Goal: Task Accomplishment & Management: Use online tool/utility

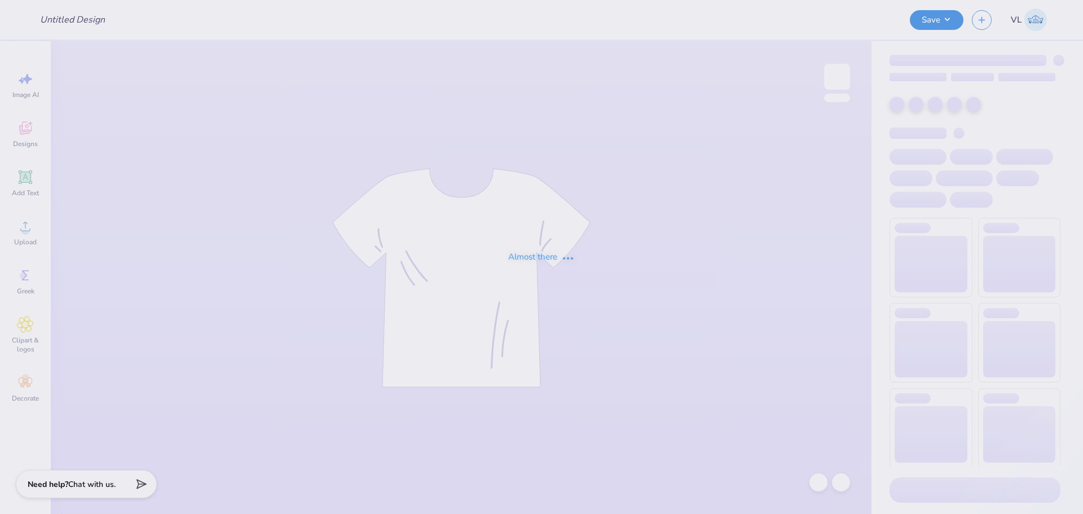
type input "dg parents weekend hoodie 1"
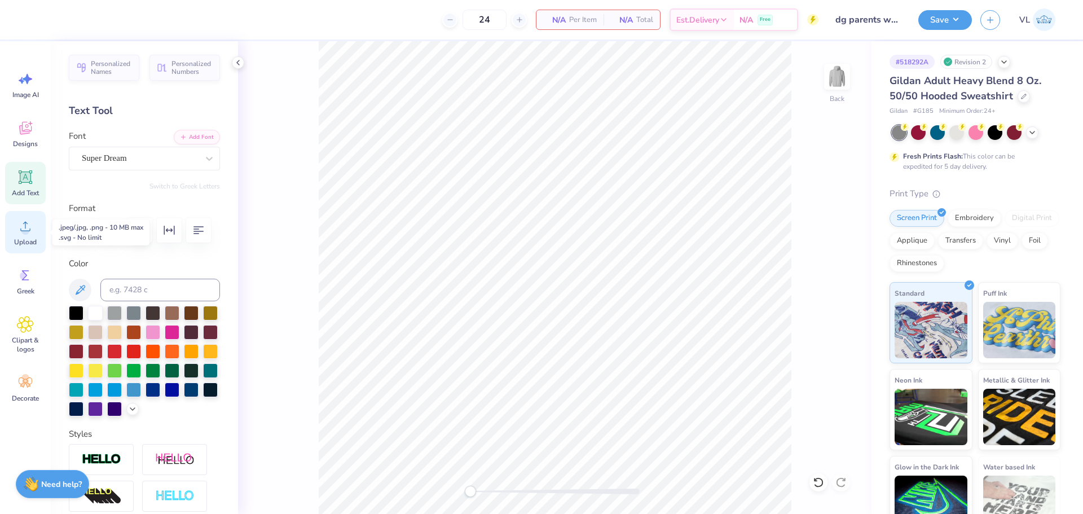
click at [38, 245] on div "Upload" at bounding box center [25, 232] width 41 height 42
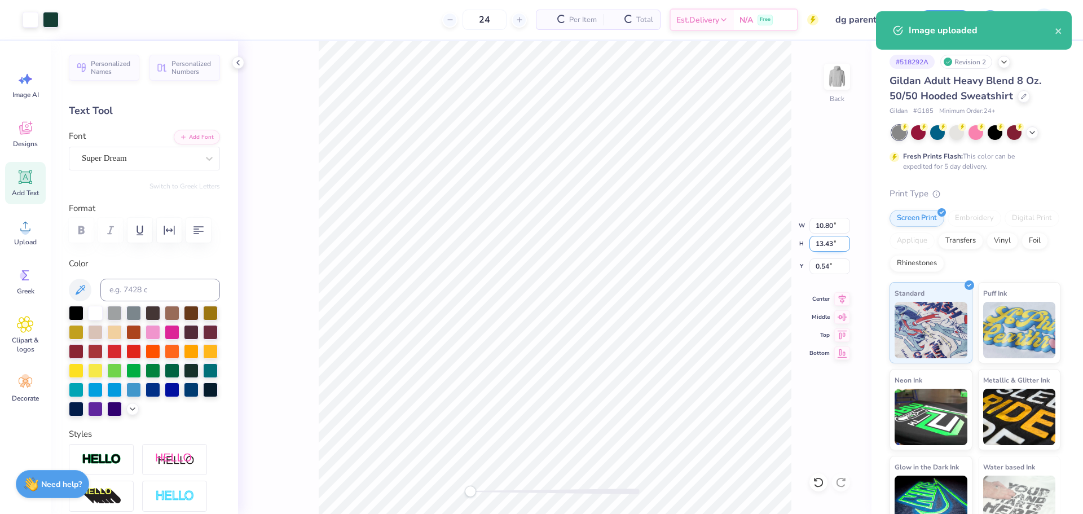
click at [819, 243] on input "13.43" at bounding box center [830, 244] width 41 height 16
type input "12"
type input "9.65"
type input "12.00"
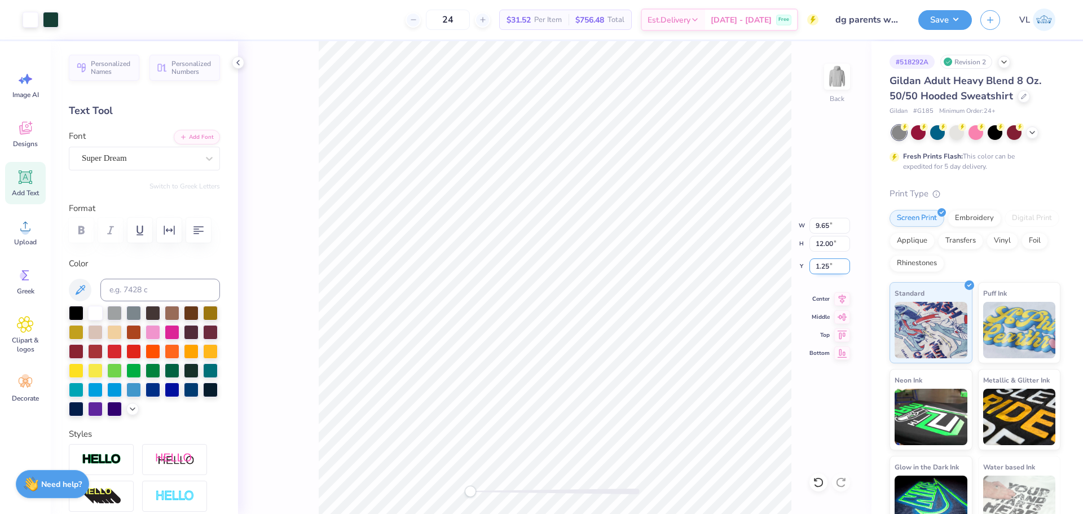
click at [824, 267] on input "1.25" at bounding box center [830, 266] width 41 height 16
type input "3"
click at [824, 237] on input "12.00" at bounding box center [830, 244] width 41 height 16
type input "10.5"
type input "8.44"
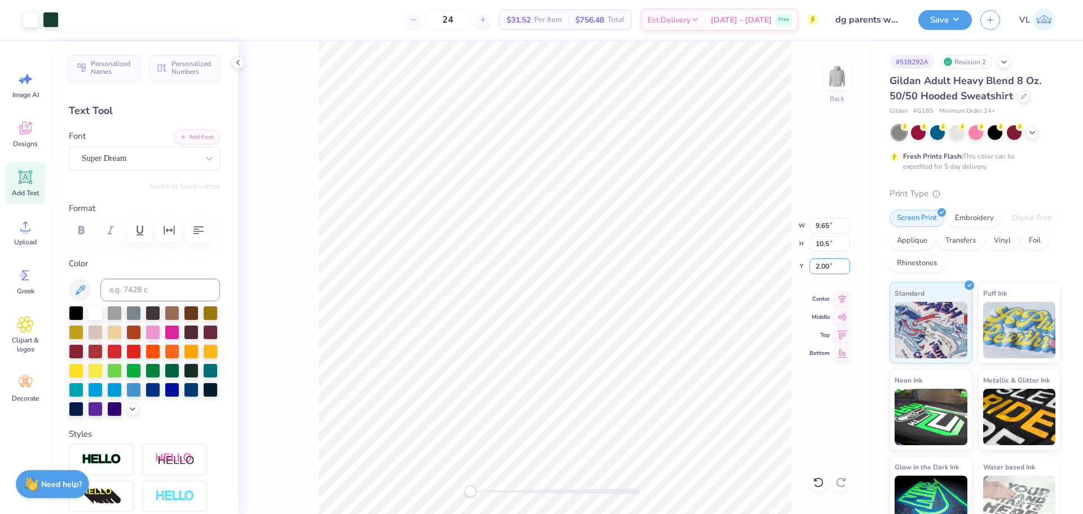
type input "10.50"
type input "2"
click at [959, 20] on button "Save" at bounding box center [946, 18] width 54 height 20
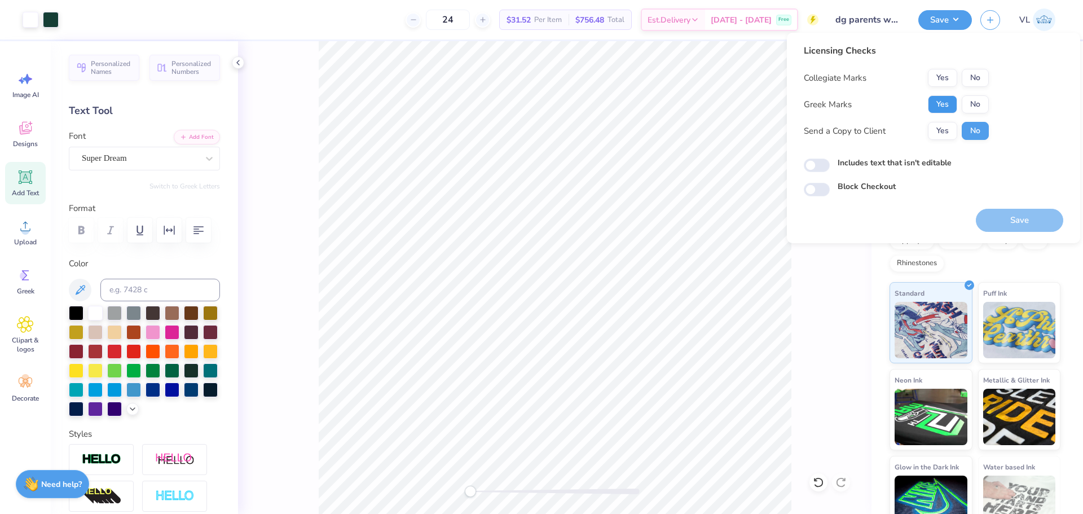
click at [946, 106] on button "Yes" at bounding box center [942, 104] width 29 height 18
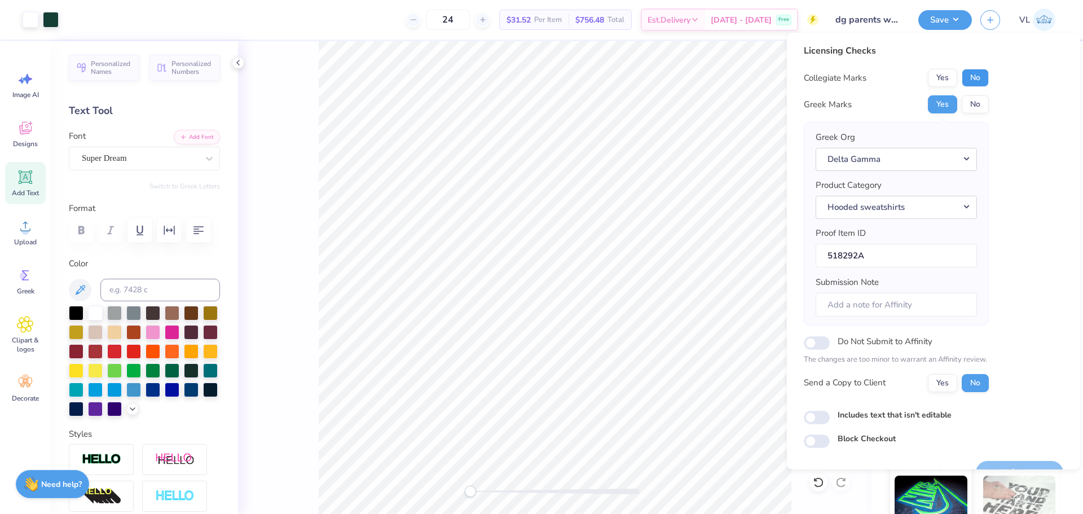
click at [978, 73] on button "No" at bounding box center [975, 78] width 27 height 18
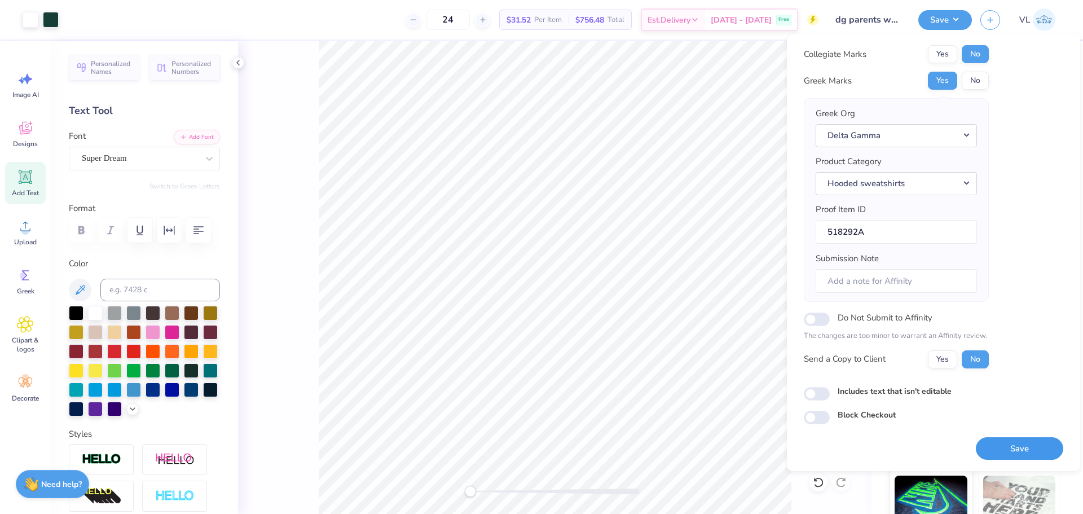
click at [1012, 449] on button "Save" at bounding box center [1019, 448] width 87 height 23
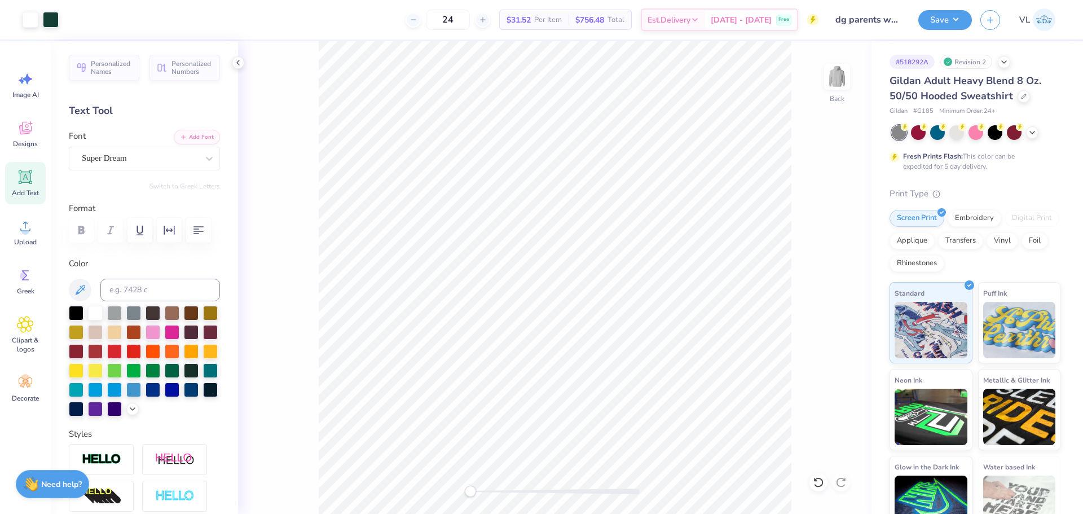
click at [458, 471] on div "Back" at bounding box center [555, 277] width 634 height 473
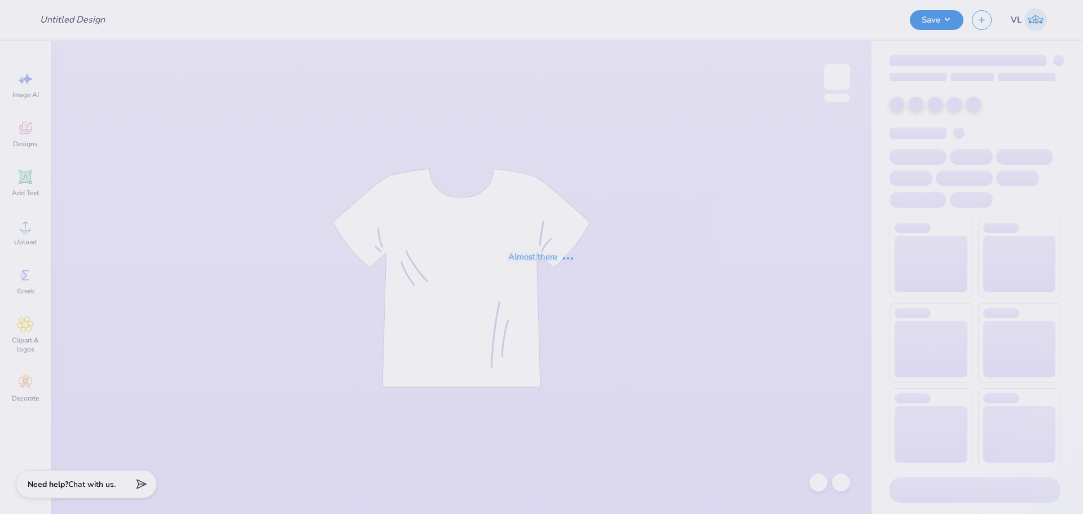
type input "dg parents weekend pants 1"
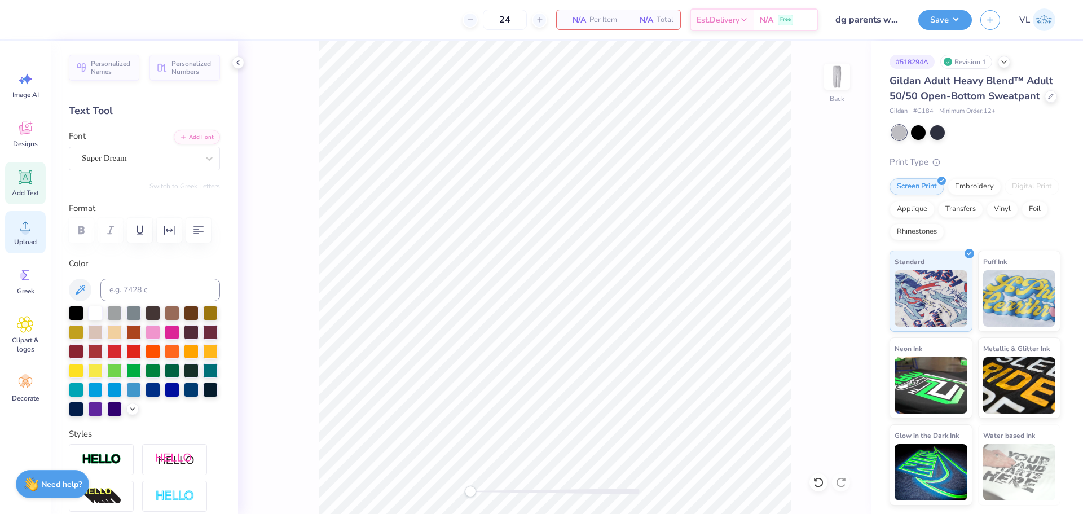
click at [22, 235] on div "Upload" at bounding box center [25, 232] width 41 height 42
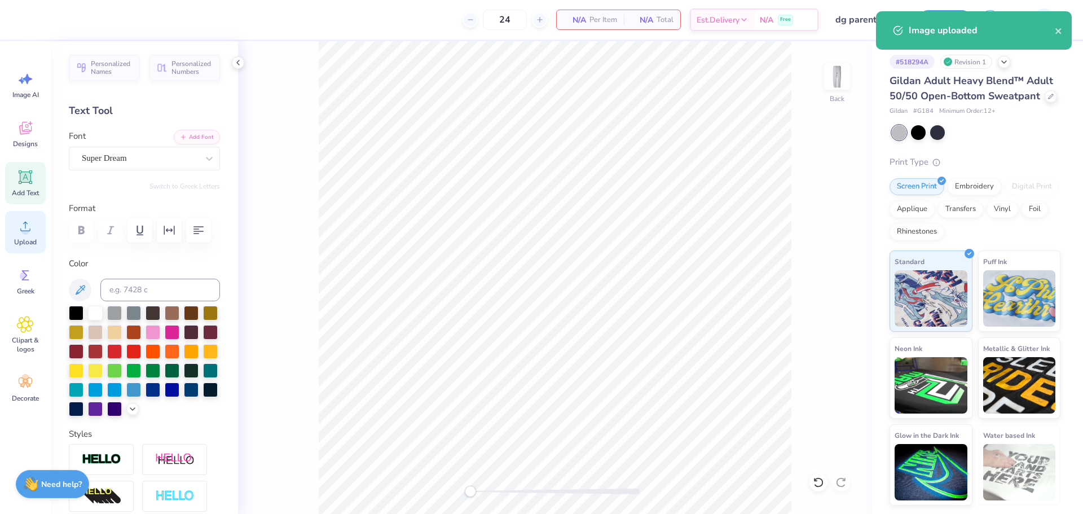
click at [38, 235] on div "Upload" at bounding box center [25, 232] width 41 height 42
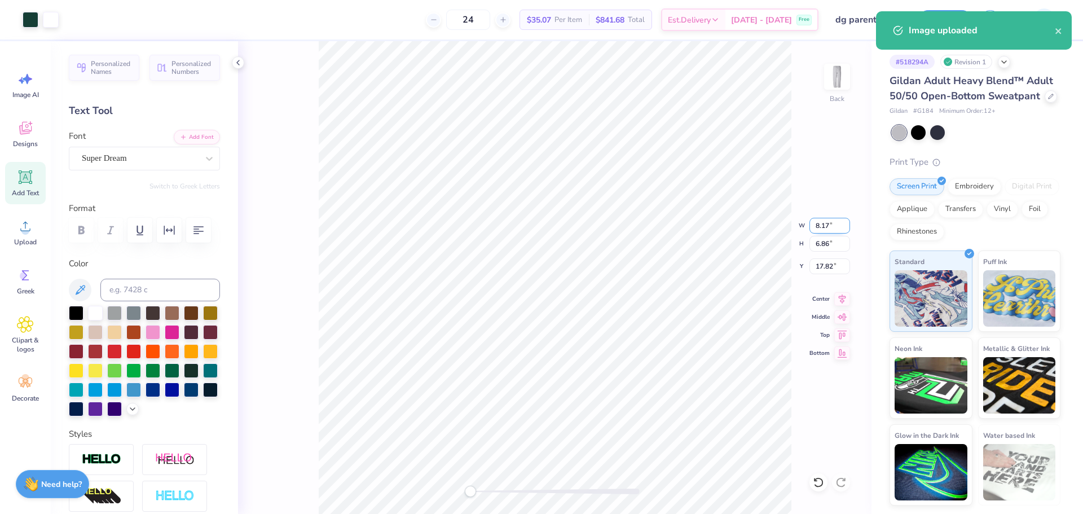
click at [835, 222] on input "8.17" at bounding box center [830, 226] width 41 height 16
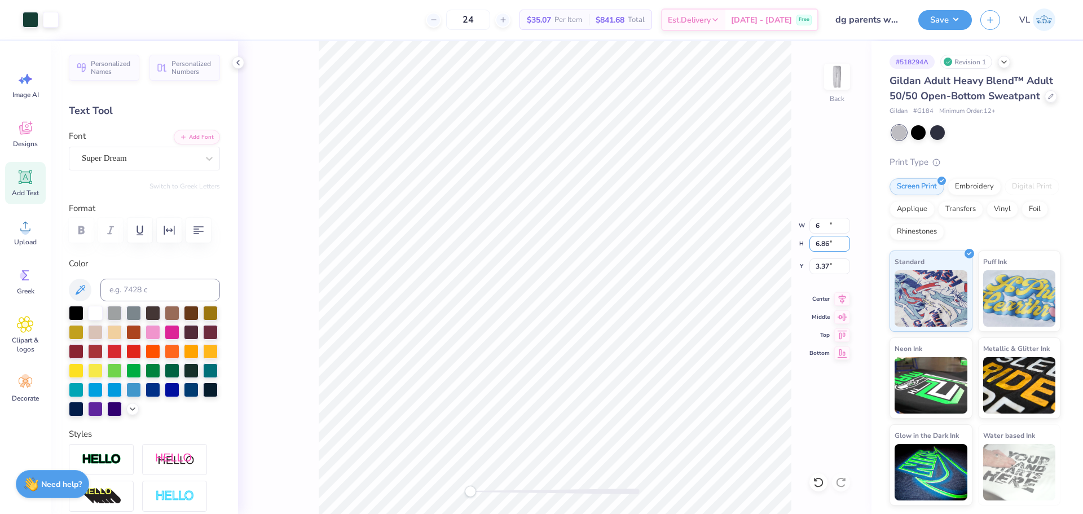
type input "6.00"
type input "5.04"
type input "3.37"
drag, startPoint x: 842, startPoint y: 221, endPoint x: 801, endPoint y: 223, distance: 41.3
click at [810, 223] on input "6.02" at bounding box center [830, 226] width 41 height 16
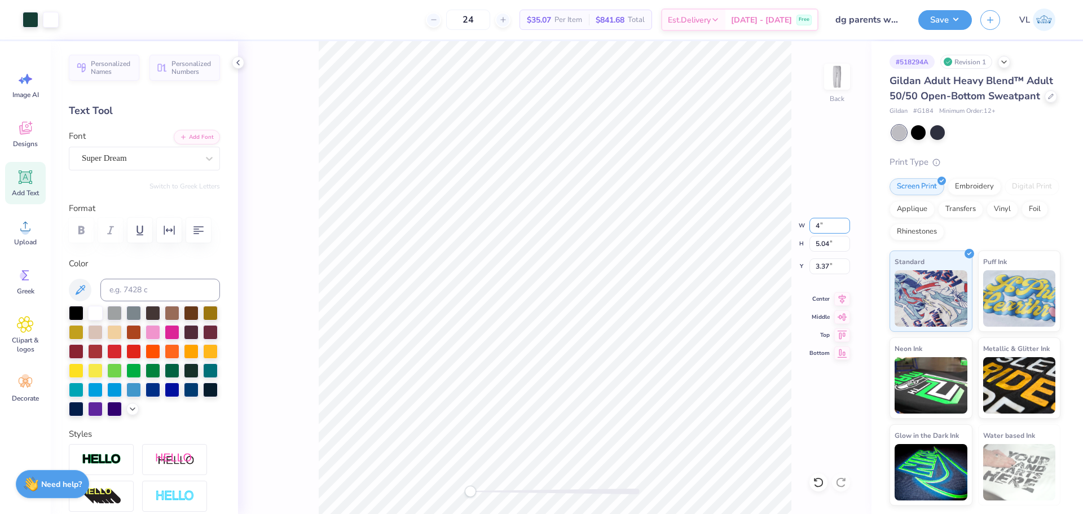
type input "4.00"
type input "3.36"
type input "4.21"
click at [830, 242] on input "3.36" at bounding box center [830, 244] width 41 height 16
click at [826, 268] on input "4.21" at bounding box center [830, 266] width 41 height 16
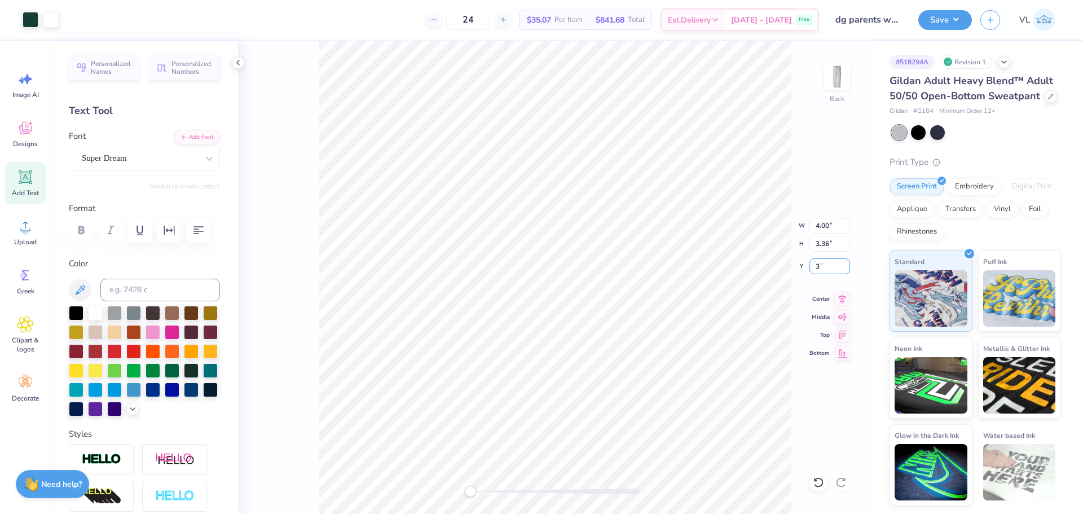
type input "3"
click at [840, 265] on input "3.00" at bounding box center [830, 266] width 41 height 16
type input "2.5"
click at [946, 15] on button "Save" at bounding box center [946, 18] width 54 height 20
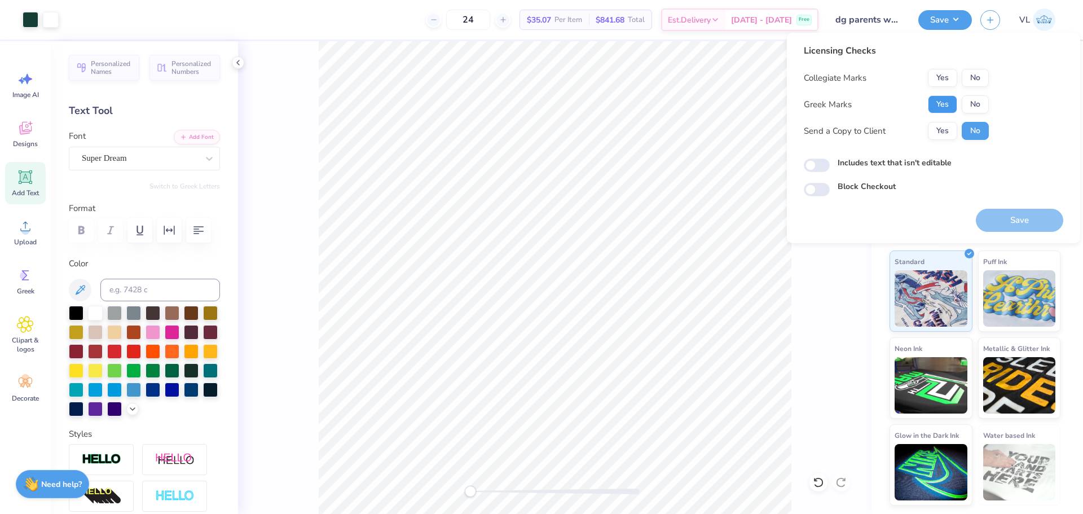
click at [942, 104] on button "Yes" at bounding box center [942, 104] width 29 height 18
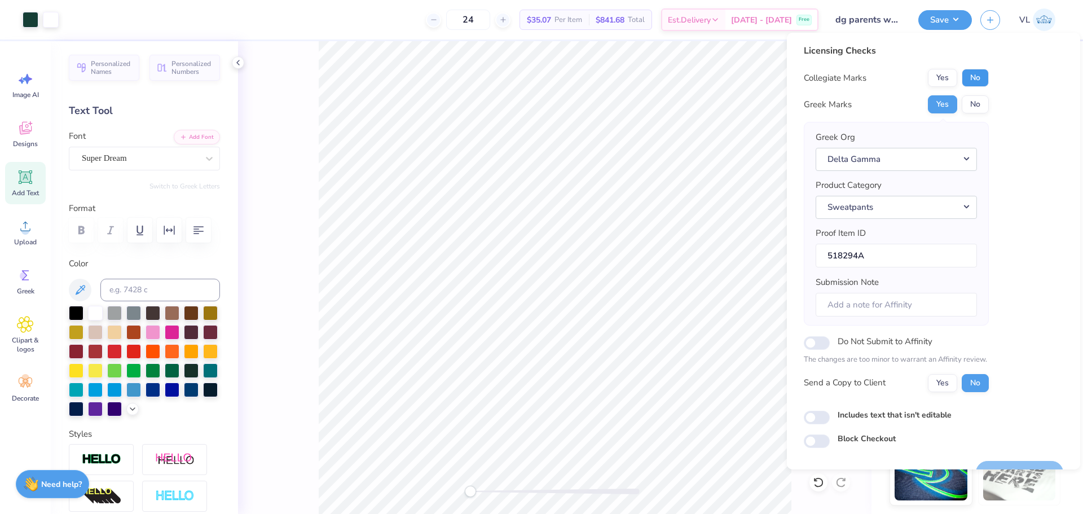
click at [972, 82] on button "No" at bounding box center [975, 78] width 27 height 18
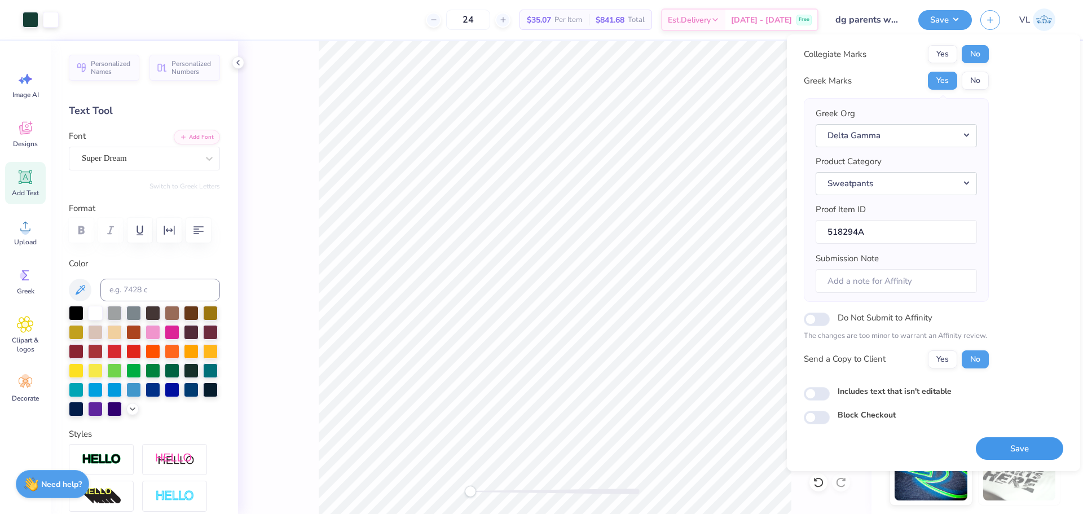
click at [1009, 456] on button "Save" at bounding box center [1019, 448] width 87 height 23
